Goal: Task Accomplishment & Management: Manage account settings

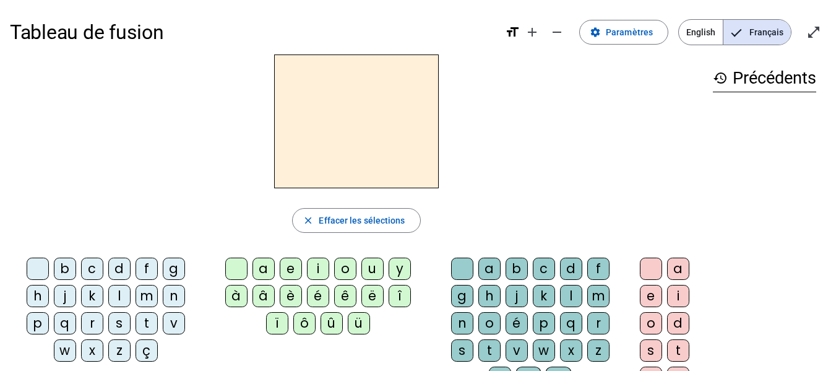
click at [65, 318] on div "q" at bounding box center [65, 323] width 22 height 22
click at [367, 269] on div "u" at bounding box center [372, 268] width 22 height 22
click at [678, 301] on div "i" at bounding box center [678, 296] width 22 height 22
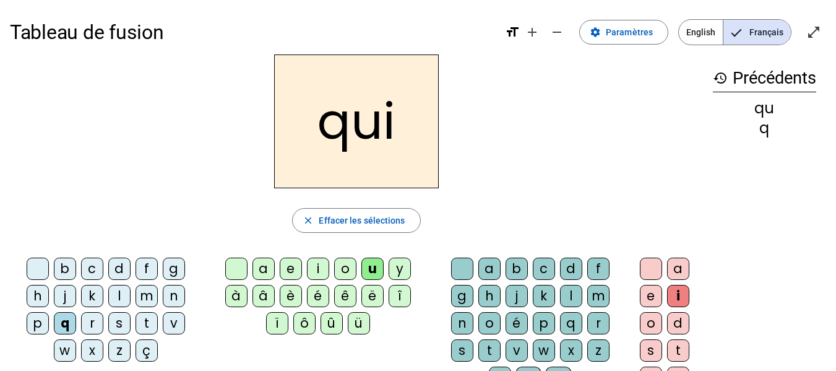
scroll to position [62, 0]
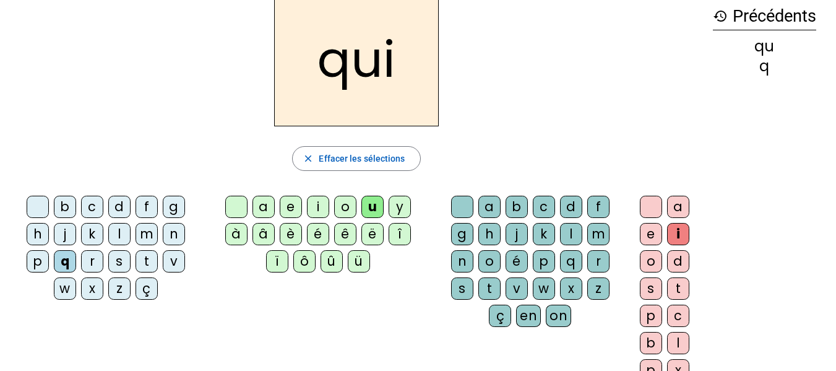
click at [122, 255] on div "s" at bounding box center [119, 261] width 22 height 22
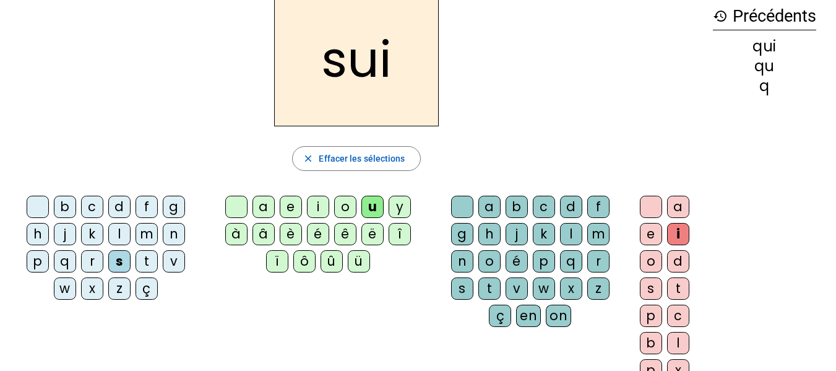
click at [70, 259] on div "q" at bounding box center [65, 261] width 22 height 22
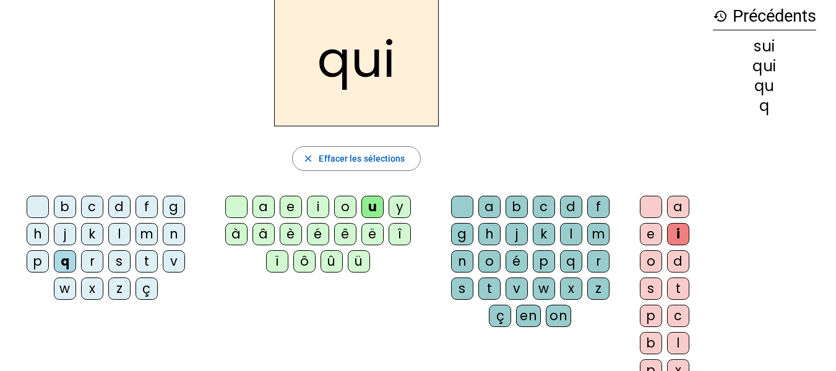
scroll to position [0, 0]
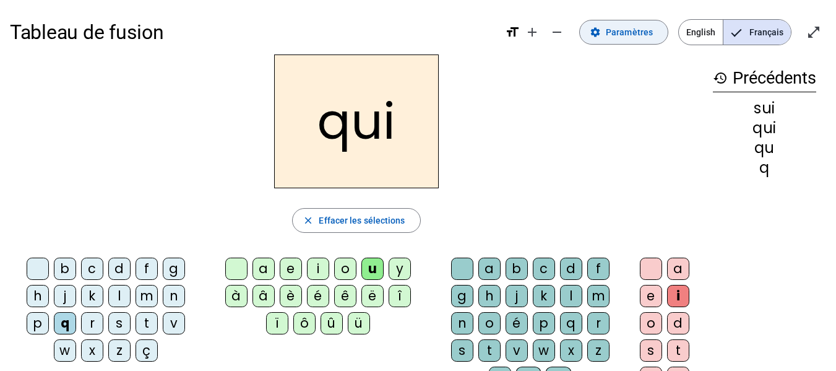
click at [622, 33] on span "Paramètres" at bounding box center [629, 32] width 47 height 15
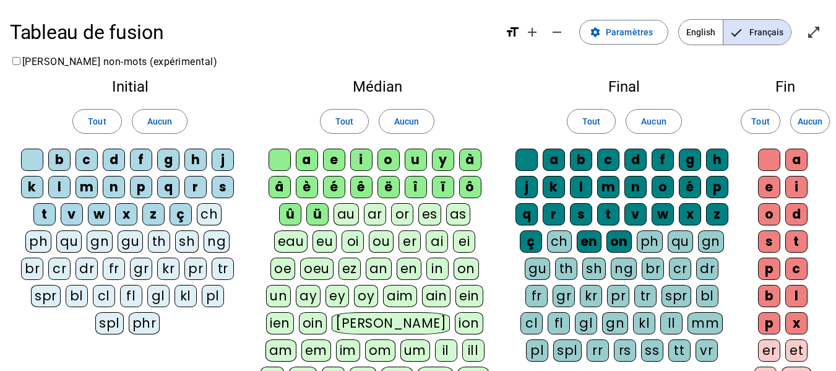
click at [71, 244] on div "qu" at bounding box center [68, 241] width 25 height 22
click at [468, 160] on div "à" at bounding box center [470, 160] width 22 height 22
click at [468, 179] on div "ô" at bounding box center [470, 187] width 22 height 22
click at [434, 191] on div "ï" at bounding box center [443, 187] width 22 height 22
click at [428, 188] on letter-bubble "î" at bounding box center [418, 189] width 27 height 27
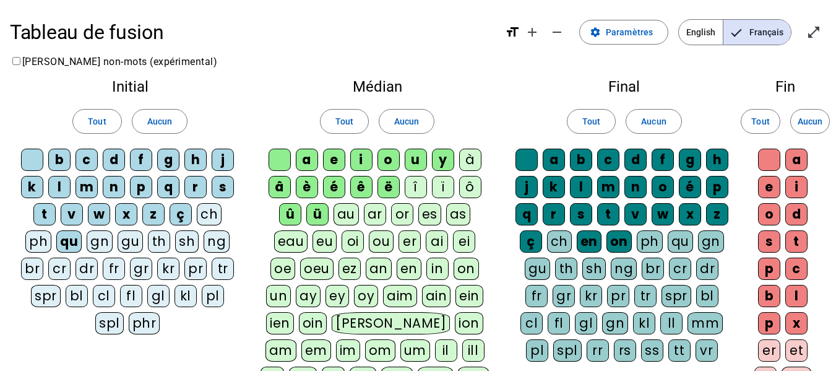
click at [392, 188] on div "ë" at bounding box center [389, 187] width 22 height 22
click at [366, 188] on div "ê" at bounding box center [361, 187] width 22 height 22
click at [312, 179] on div "è" at bounding box center [307, 187] width 22 height 22
click at [274, 184] on div "â" at bounding box center [280, 187] width 22 height 22
click at [279, 215] on div "û" at bounding box center [290, 214] width 22 height 22
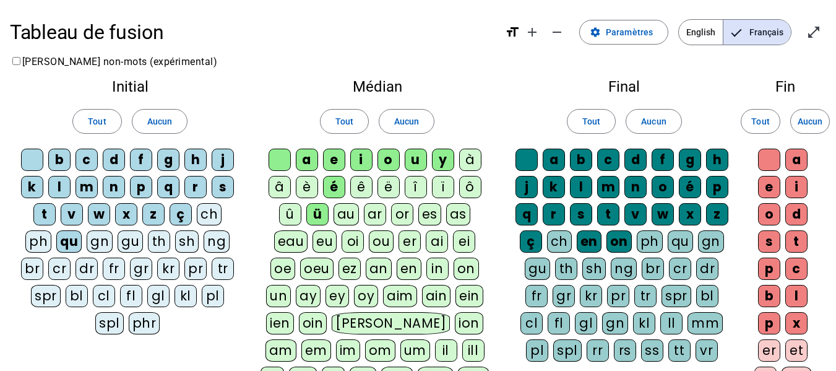
click at [306, 207] on div "ü" at bounding box center [317, 214] width 22 height 22
click at [647, 35] on span "Paramètres" at bounding box center [629, 32] width 47 height 15
click at [601, 37] on mat-icon "settings" at bounding box center [595, 32] width 11 height 11
click at [812, 34] on mat-icon "open_in_full" at bounding box center [813, 32] width 15 height 15
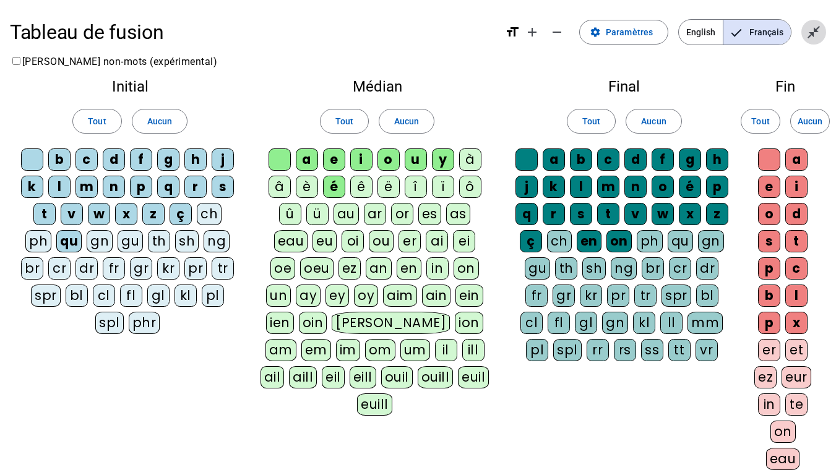
click at [806, 37] on mat-icon "close_fullscreen" at bounding box center [813, 32] width 15 height 15
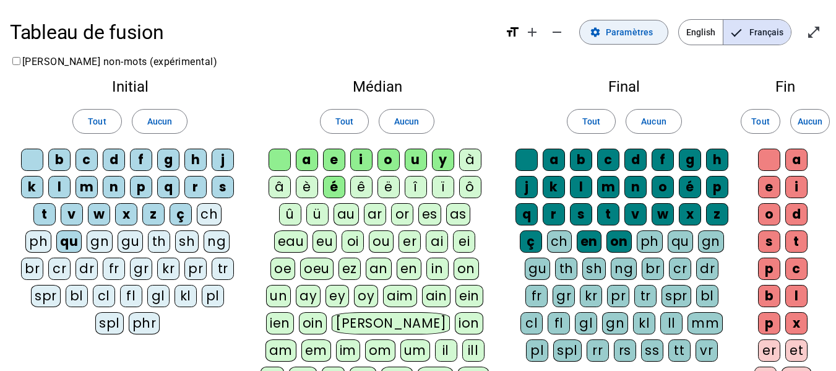
click at [624, 35] on span "Paramètres" at bounding box center [629, 32] width 47 height 15
click at [553, 35] on mat-icon "remove" at bounding box center [557, 32] width 15 height 15
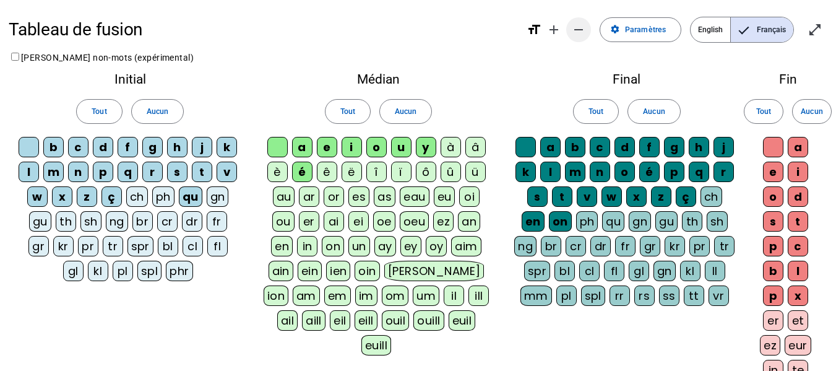
click at [553, 35] on mat-icon "add" at bounding box center [553, 29] width 15 height 15
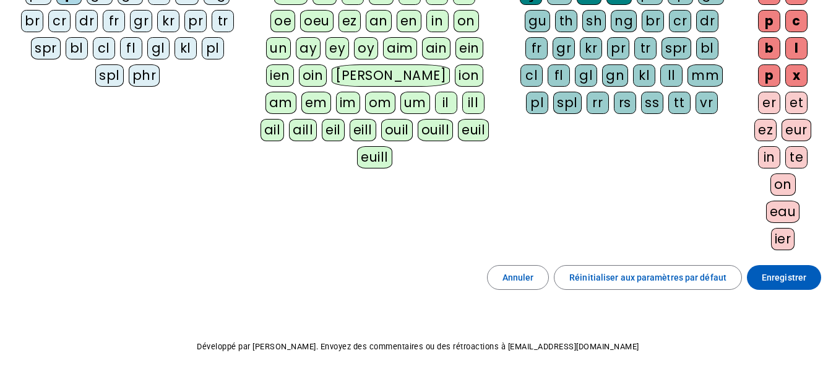
scroll to position [296, 0]
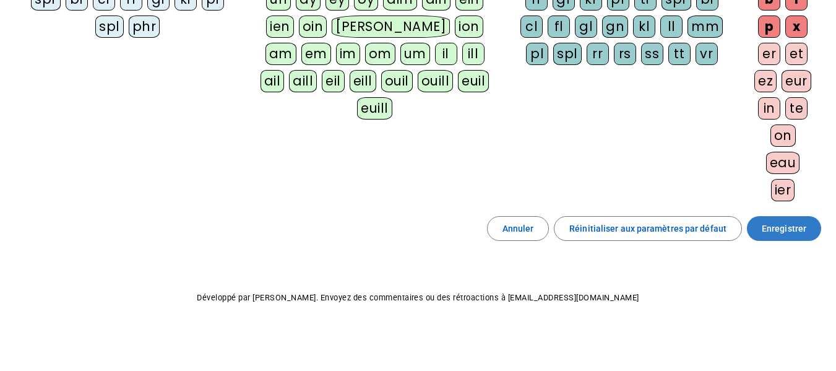
click at [787, 230] on span "Enregistrer" at bounding box center [784, 228] width 45 height 15
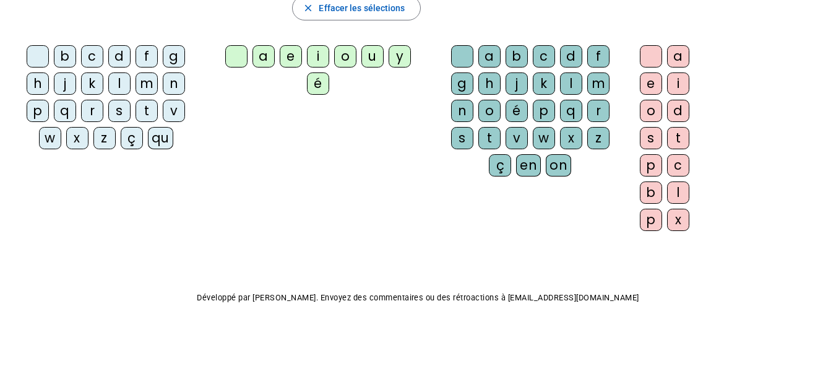
scroll to position [27, 0]
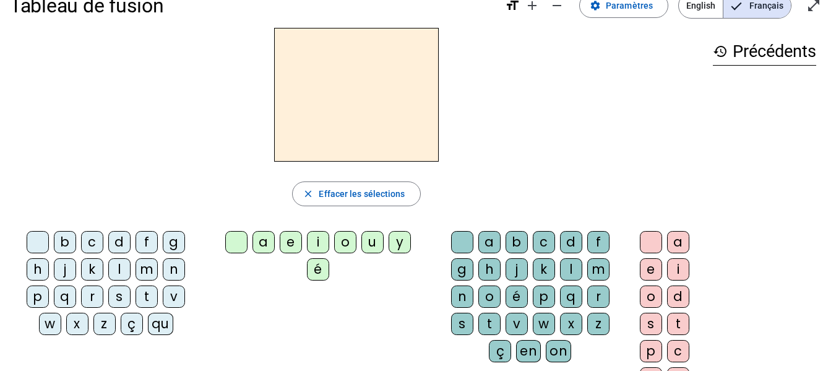
click at [158, 324] on div "qu" at bounding box center [160, 324] width 25 height 22
click at [322, 239] on div "i" at bounding box center [318, 242] width 22 height 22
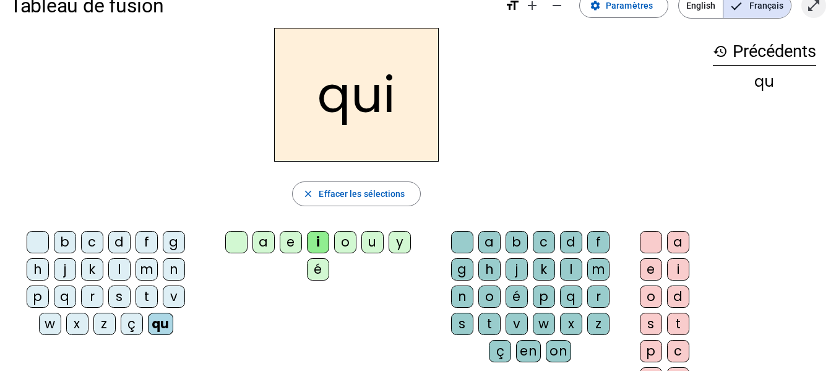
click at [814, 7] on mat-icon "open_in_full" at bounding box center [813, 5] width 15 height 15
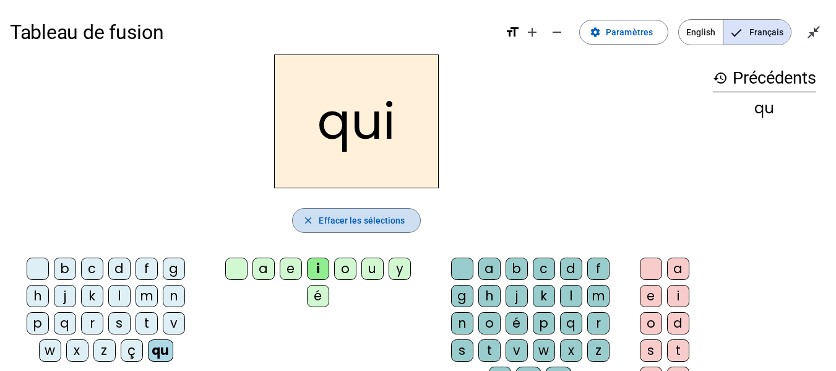
click at [394, 226] on span "Effacer les sélections" at bounding box center [362, 220] width 86 height 15
